Goal: Task Accomplishment & Management: Manage account settings

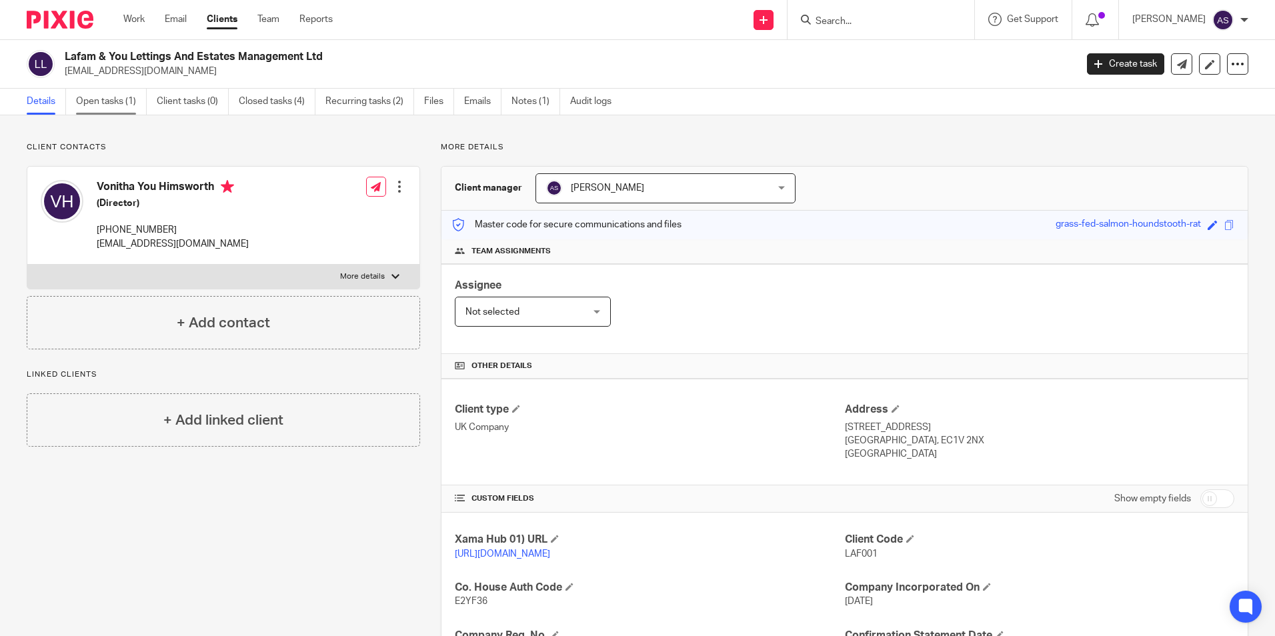
click at [109, 104] on link "Open tasks (1)" at bounding box center [111, 102] width 71 height 26
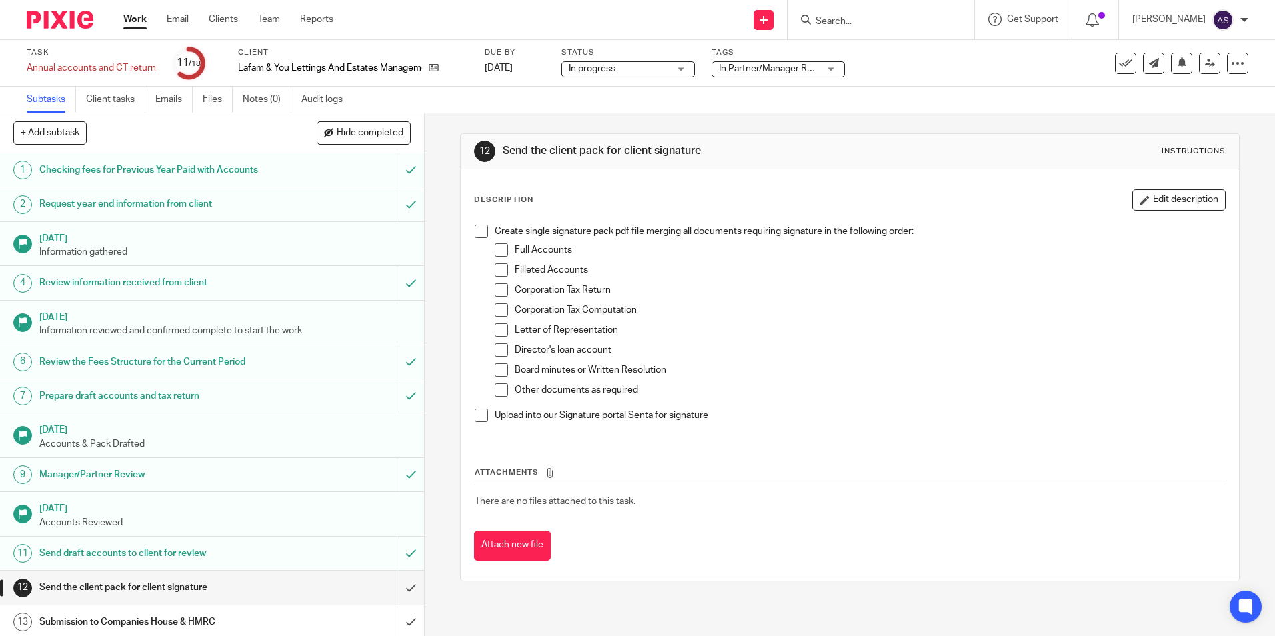
click at [477, 234] on span at bounding box center [481, 231] width 13 height 13
click at [496, 251] on span at bounding box center [501, 249] width 13 height 13
drag, startPoint x: 497, startPoint y: 265, endPoint x: 501, endPoint y: 278, distance: 14.1
click at [497, 265] on span at bounding box center [501, 269] width 13 height 13
click at [501, 287] on span at bounding box center [501, 289] width 13 height 13
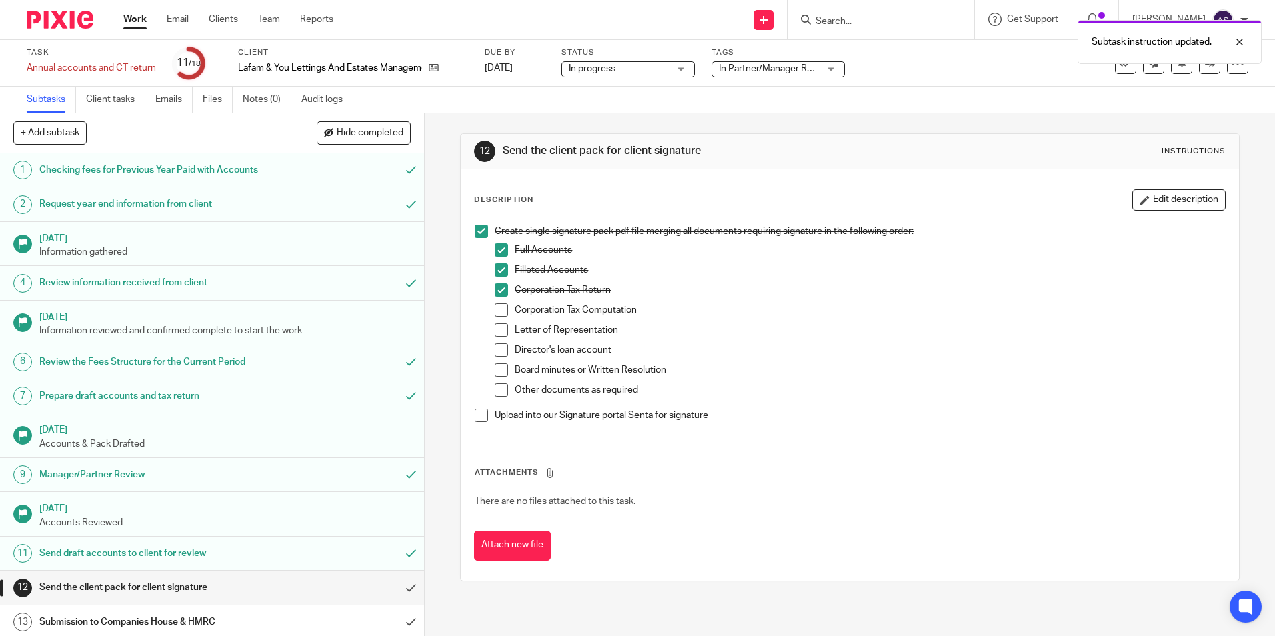
click at [495, 307] on span at bounding box center [501, 309] width 13 height 13
